Goal: Task Accomplishment & Management: Complete application form

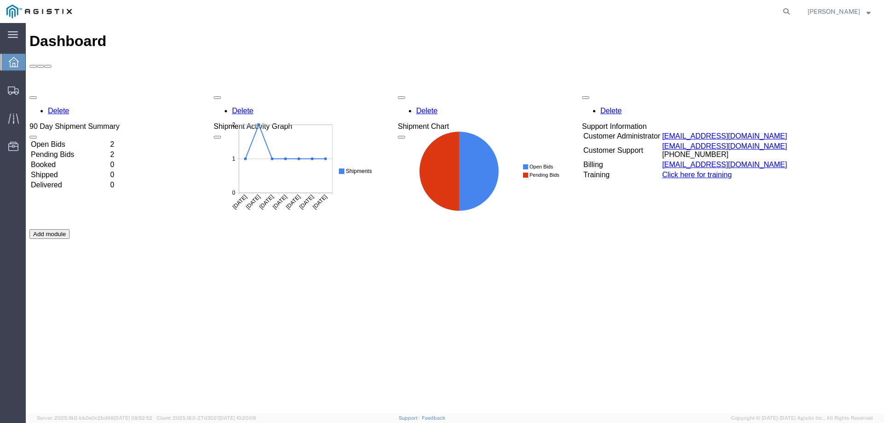
click at [76, 140] on td "Open Bids" at bounding box center [69, 144] width 78 height 9
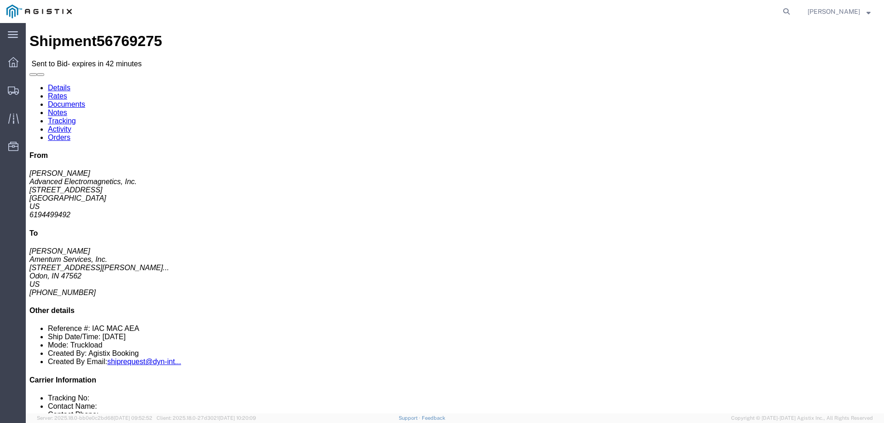
drag, startPoint x: 72, startPoint y: 116, endPoint x: 5, endPoint y: 81, distance: 76.2
click div "Ship From Advanced Electromagnetics, Inc. ([PERSON_NAME]) [STREET_ADDRESS] 6194…"
drag, startPoint x: 11, startPoint y: 73, endPoint x: 77, endPoint y: 121, distance: 81.9
click div "Ship From Advanced Electromagnetics, Inc. ([PERSON_NAME]) [STREET_ADDRESS] 6194…"
copy div "Ship From Advanced Electromagnetics, Inc. ([PERSON_NAME]) [STREET_ADDRESS]"
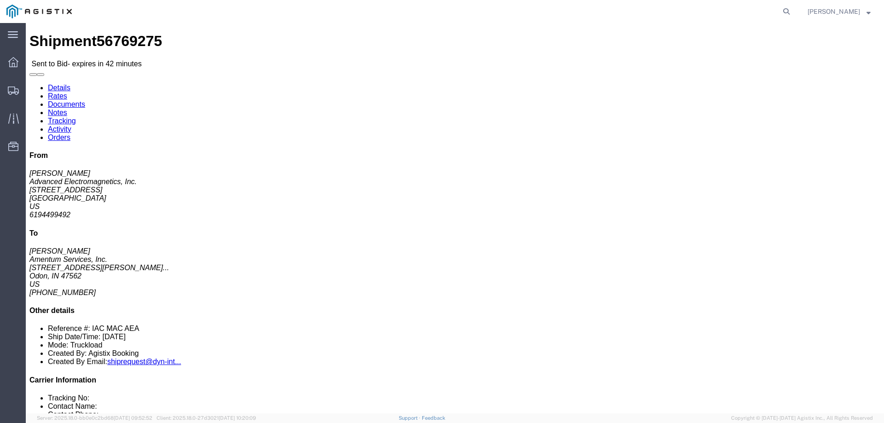
drag, startPoint x: 224, startPoint y: 114, endPoint x: 178, endPoint y: 79, distance: 58.1
click div "Ship To Amentum Services, Inc. ([PERSON_NAME]) [STREET_ADDRESS][PERSON_NAME] [P…"
copy div "Ship To Amentum Services, Inc. ([PERSON_NAME]) [STREET_ADDRESS][PERSON_NAME] CR…"
click p "[DATE] 07:00 - [DATE] 15:00"
drag, startPoint x: 459, startPoint y: 105, endPoint x: 345, endPoint y: 75, distance: 118.1
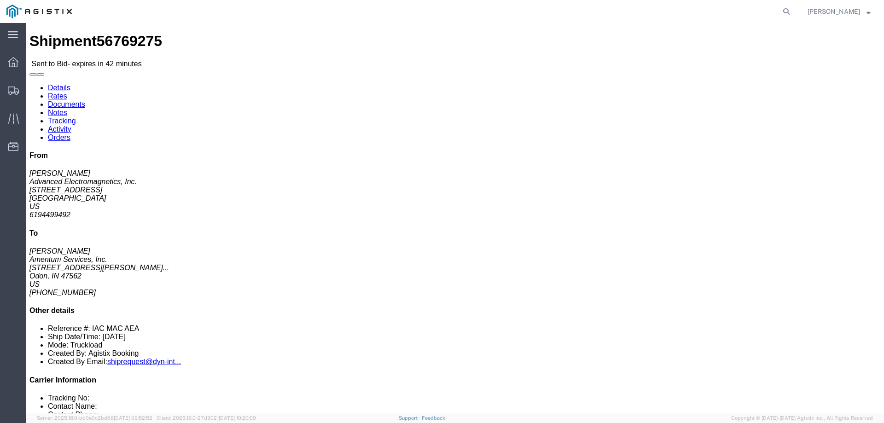
click div "Pickup & Delivery Dates [DATE] 07:00 - [DATE] 17:00 [DATE] 07:00 - [DATE] 15:00…"
copy div "Pickup & Delivery Dates [DATE] 07:00 - [DATE] 17:00 [DATE] 07:00 - [DATE] 15:00"
click icon "button"
click div "Leg 1 - Truckload Number of trucks: 1"
drag, startPoint x: 228, startPoint y: 247, endPoint x: 262, endPoint y: 247, distance: 33.6
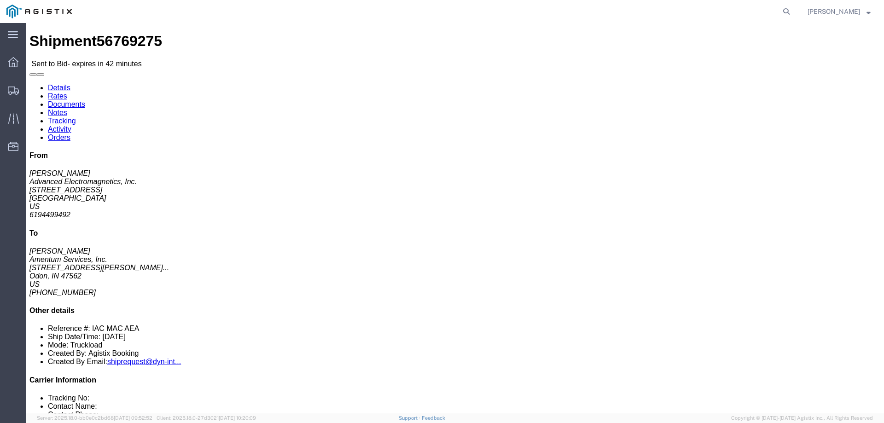
click p "Total shipment is made up of 11 packages containing 280 pieces weighing 0.00 LB…"
copy b "11 packages"
click div "Leg 1 - Truckload Number of trucks: 1"
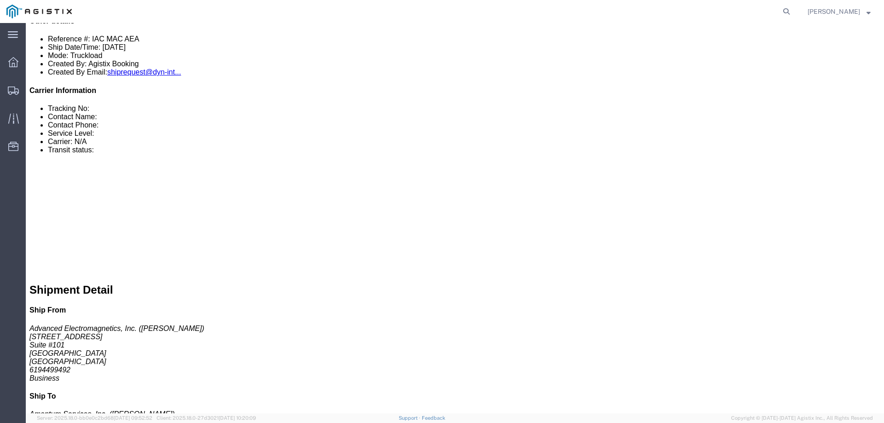
scroll to position [276, 0]
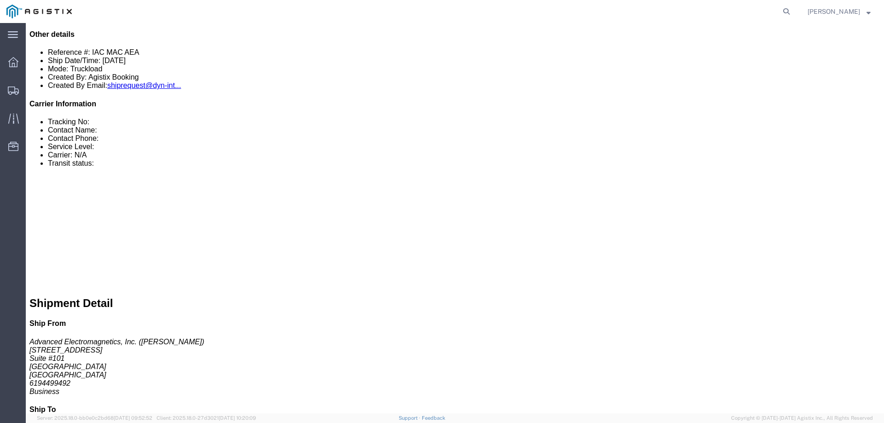
click link "Notes"
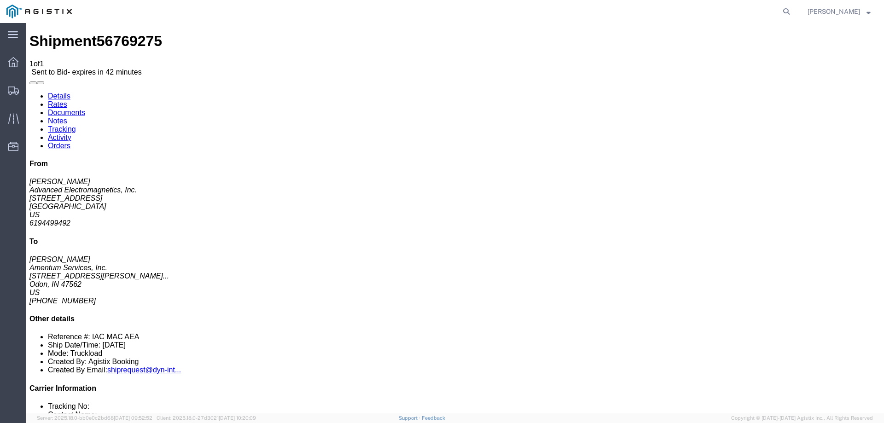
click at [85, 109] on link "Documents" at bounding box center [66, 113] width 37 height 8
click at [59, 92] on link "Details" at bounding box center [59, 96] width 23 height 8
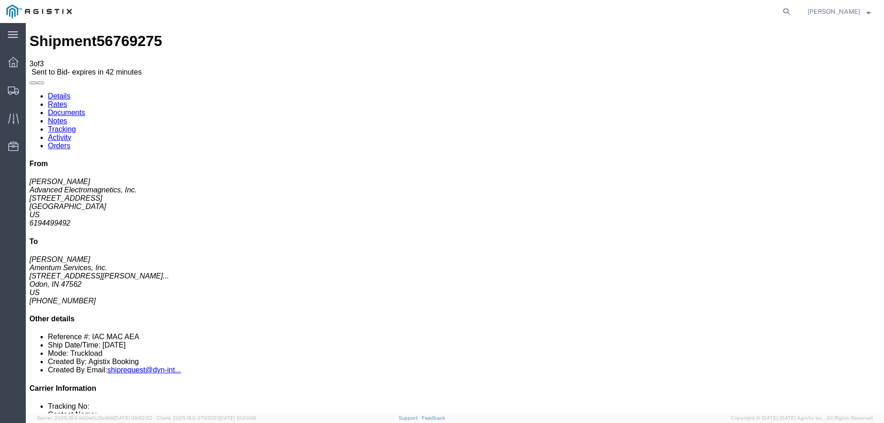
click div "Ship From Advanced Electromagnetics, Inc. ([PERSON_NAME]) [STREET_ADDRESS] 6194…"
click at [32, 88] on span "Shipments" at bounding box center [28, 90] width 6 height 18
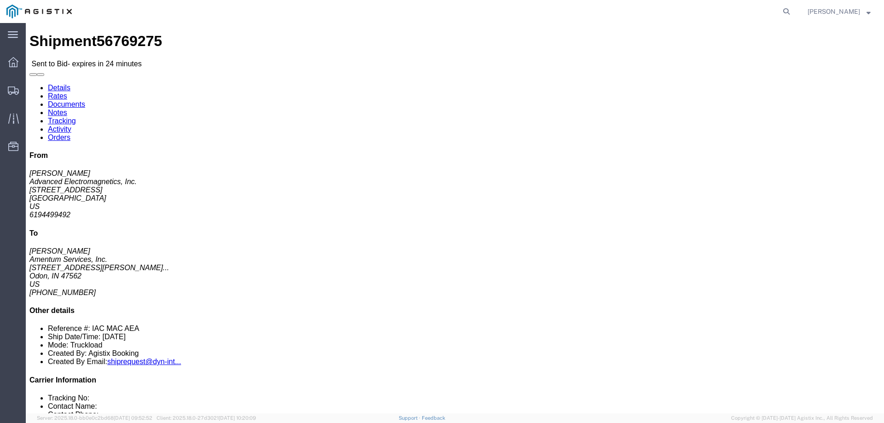
click div "Leg 1 - Truckload Number of trucks: 1"
click button "button"
click link "Enter / Modify Bid"
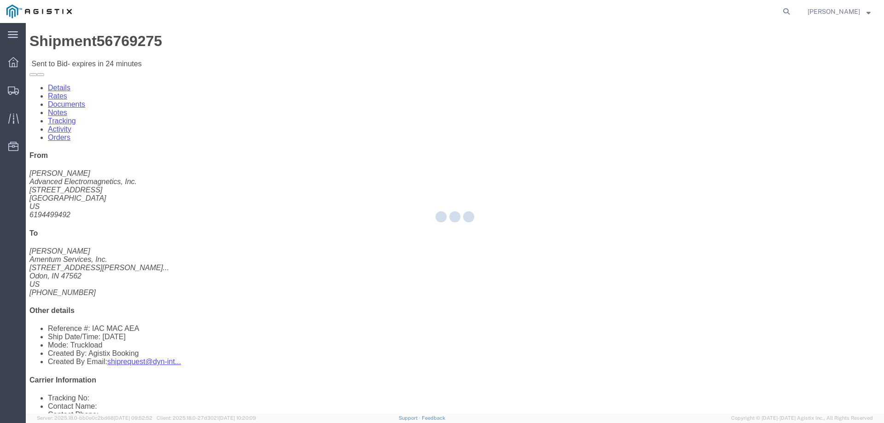
select select "23073"
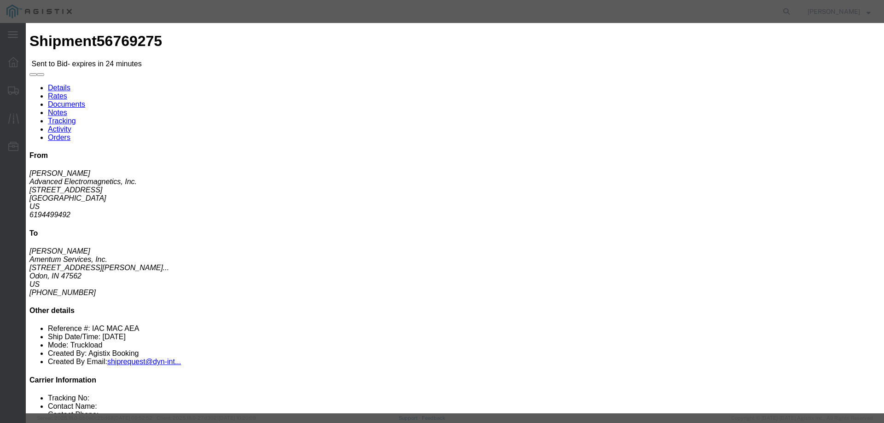
drag, startPoint x: 464, startPoint y: 85, endPoint x: 463, endPoint y: 90, distance: 5.1
click select "Select Air Ocean TL Standard 3 - 5 Day"
select select "42723"
click select "Select Air Ocean TL Standard 3 - 5 Day"
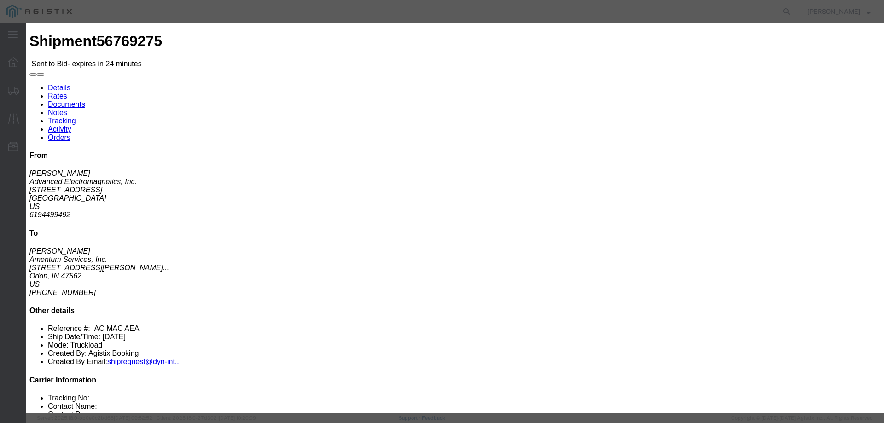
click select "Select Air Ocean TL Standard 3 - 5 Day"
click input "text"
type input "56769275"
click select "Select Air Less than Truckload Multi-Leg Ocean Freight Rail Small Parcel Truckl…"
select select "TL"
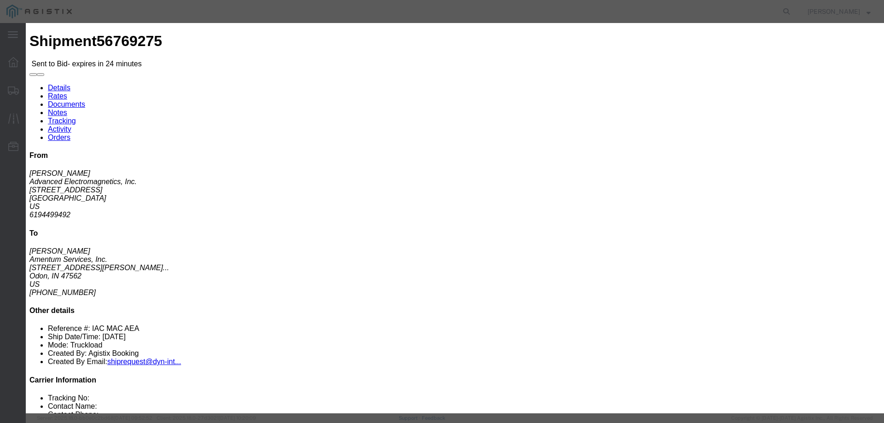
click select "Select Air Less than Truckload Multi-Leg Ocean Freight Rail Small Parcel Truckl…"
click input "number"
click input "6699.01"
click input "6700.01"
click input "6701.01"
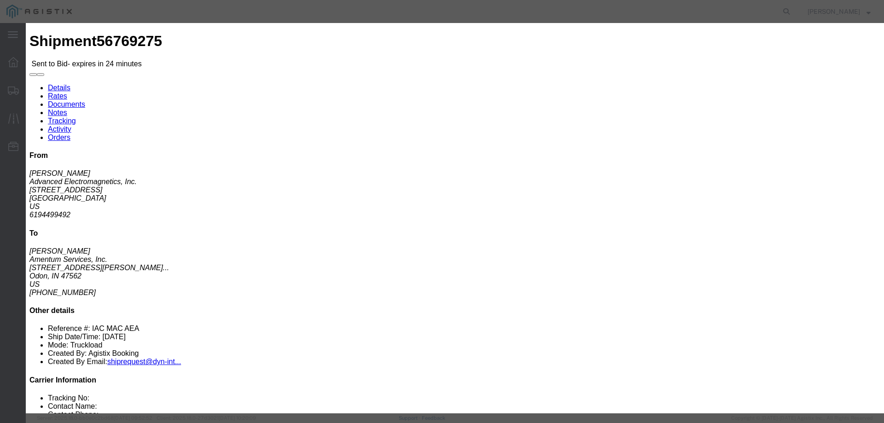
click input "6701.01"
type input "6700"
click input "number"
click input "1"
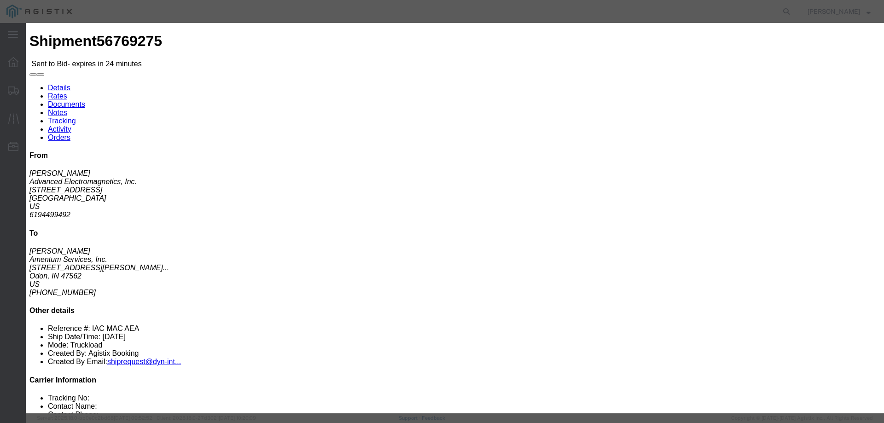
type input "2"
click input "2"
click button "Submit"
